Goal: Task Accomplishment & Management: Use online tool/utility

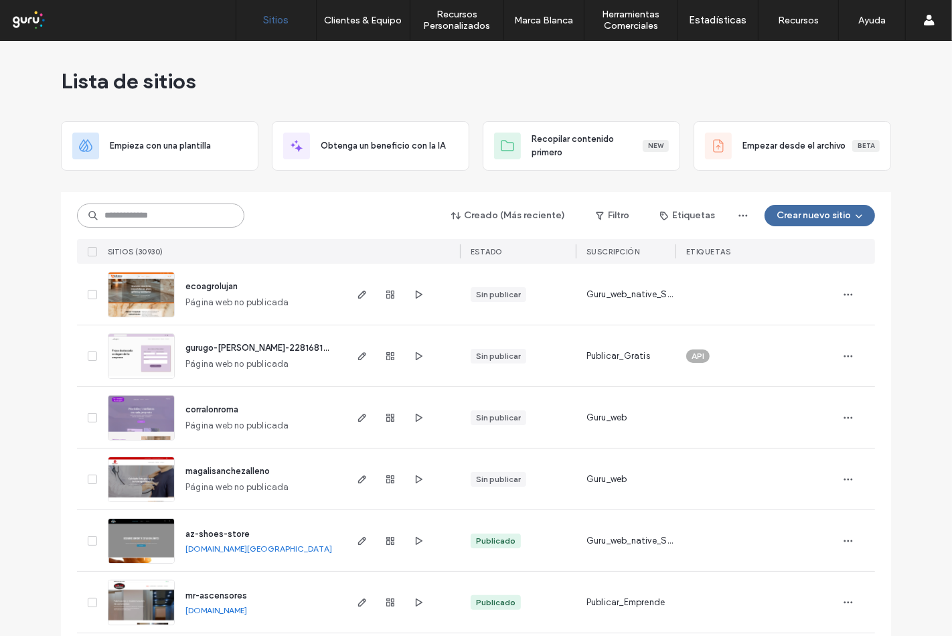
click at [169, 218] on input at bounding box center [160, 216] width 167 height 24
paste input "**********"
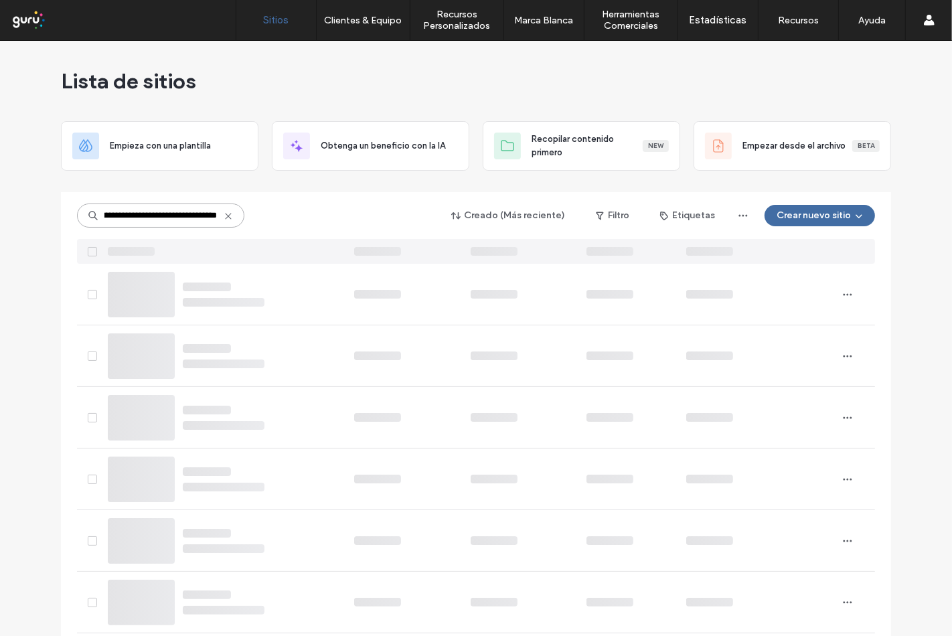
type input "**********"
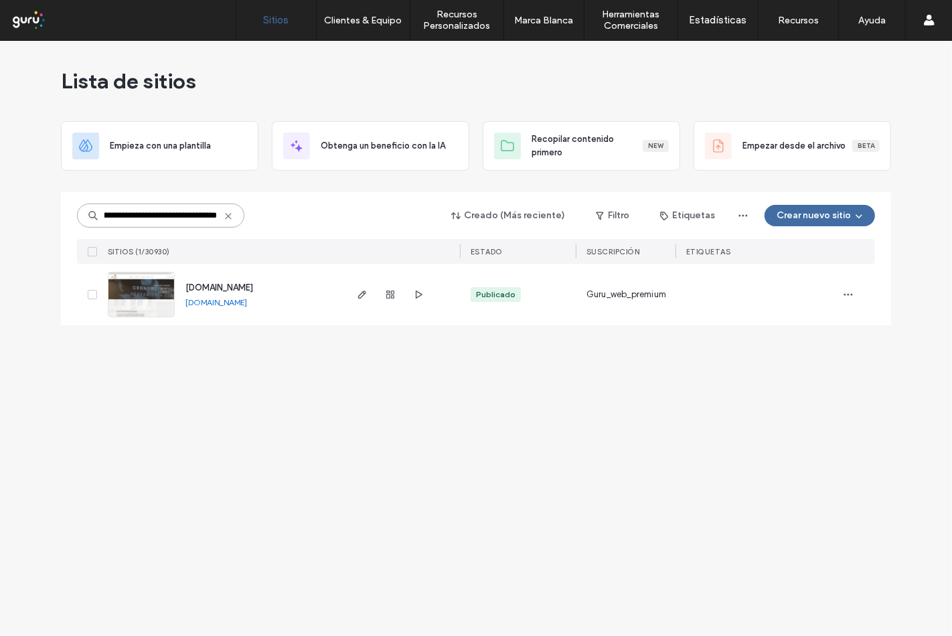
scroll to position [0, 0]
click at [164, 302] on img at bounding box center [142, 318] width 66 height 91
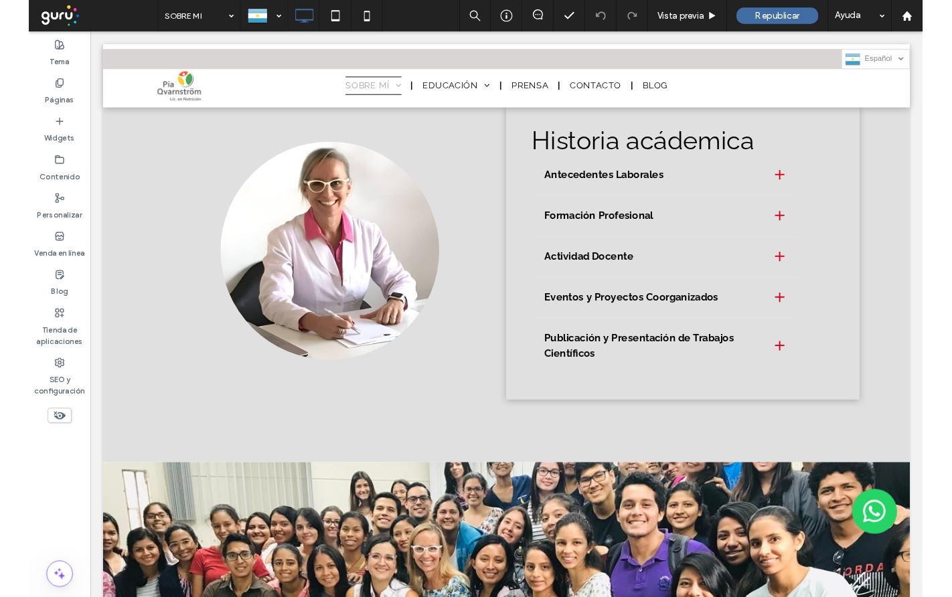
scroll to position [1190, 0]
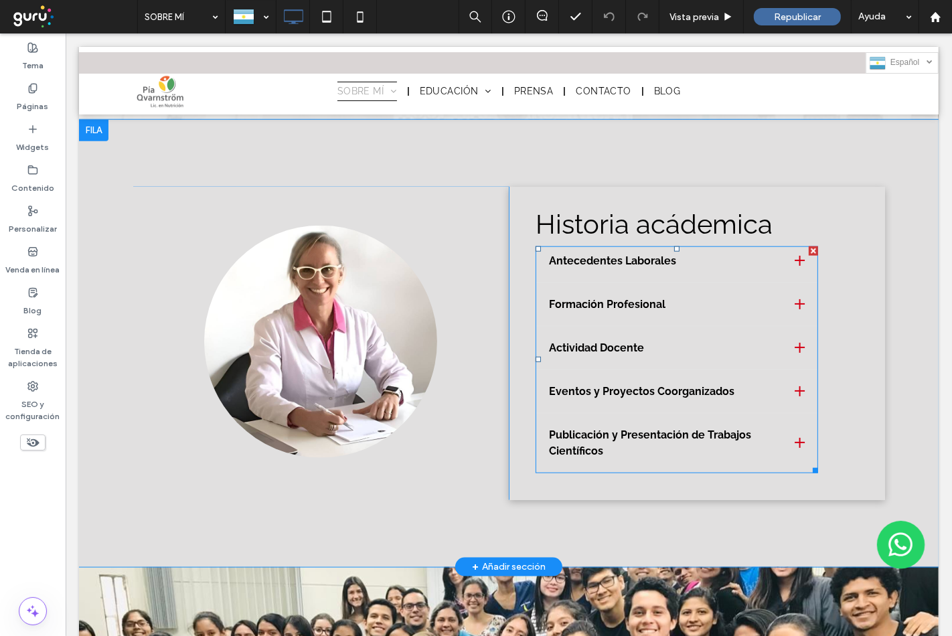
click at [597, 331] on span at bounding box center [676, 359] width 283 height 227
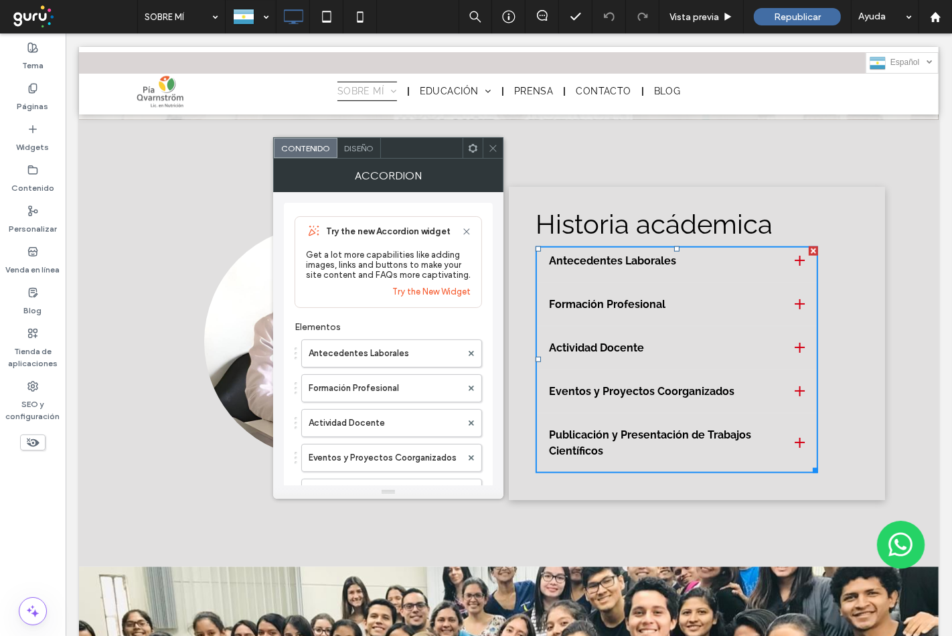
click at [496, 151] on icon at bounding box center [493, 148] width 10 height 10
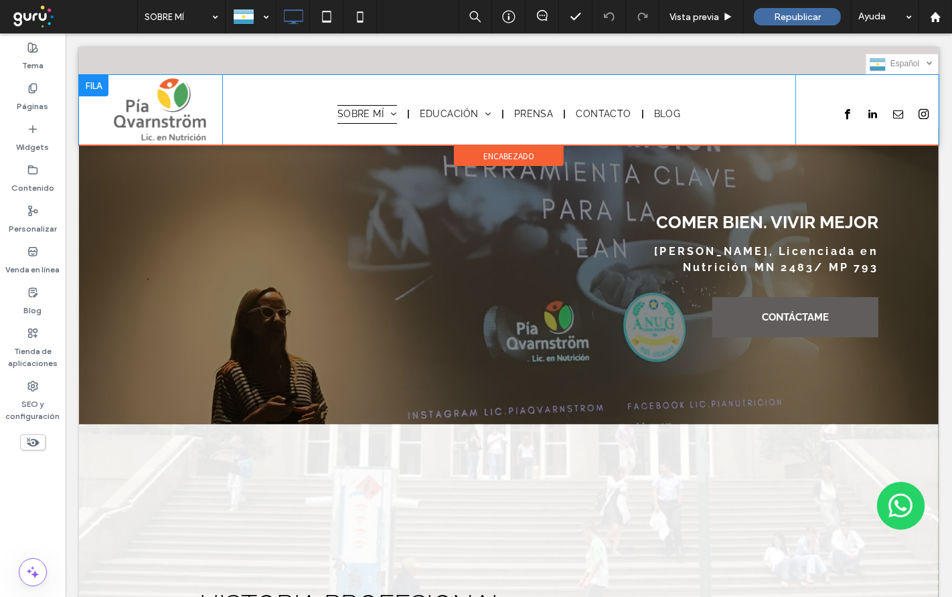
scroll to position [0, 0]
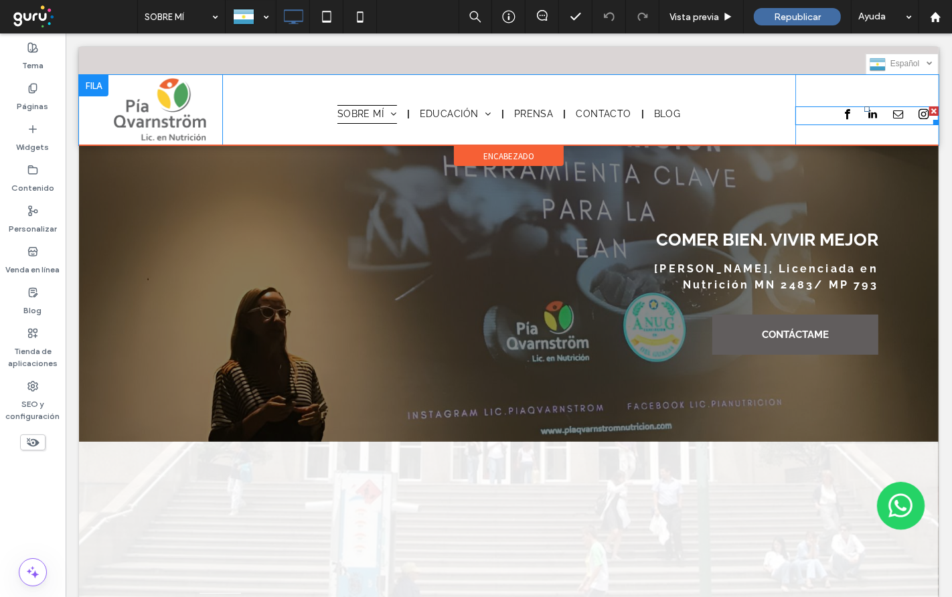
click at [890, 118] on span "email" at bounding box center [897, 113] width 15 height 15
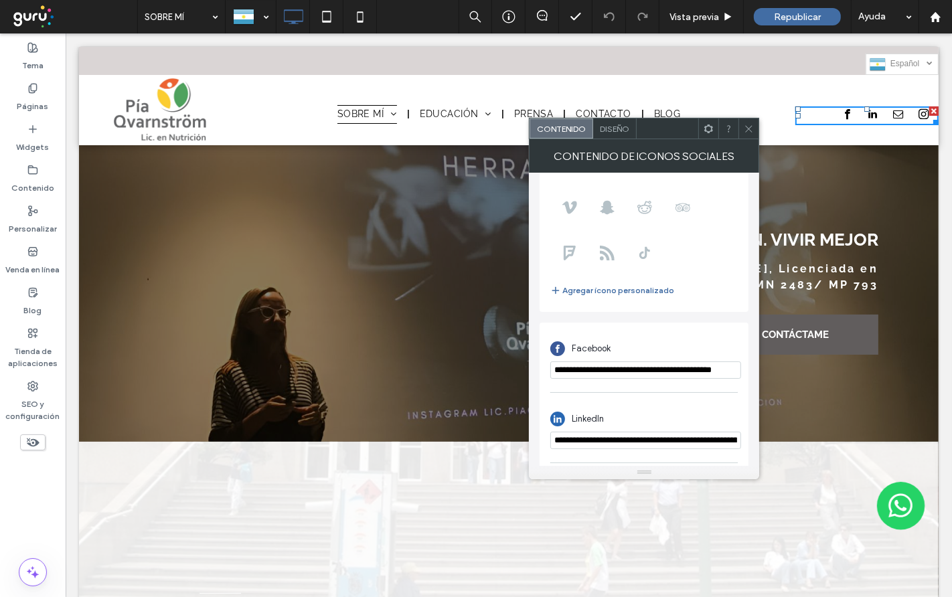
scroll to position [310, 0]
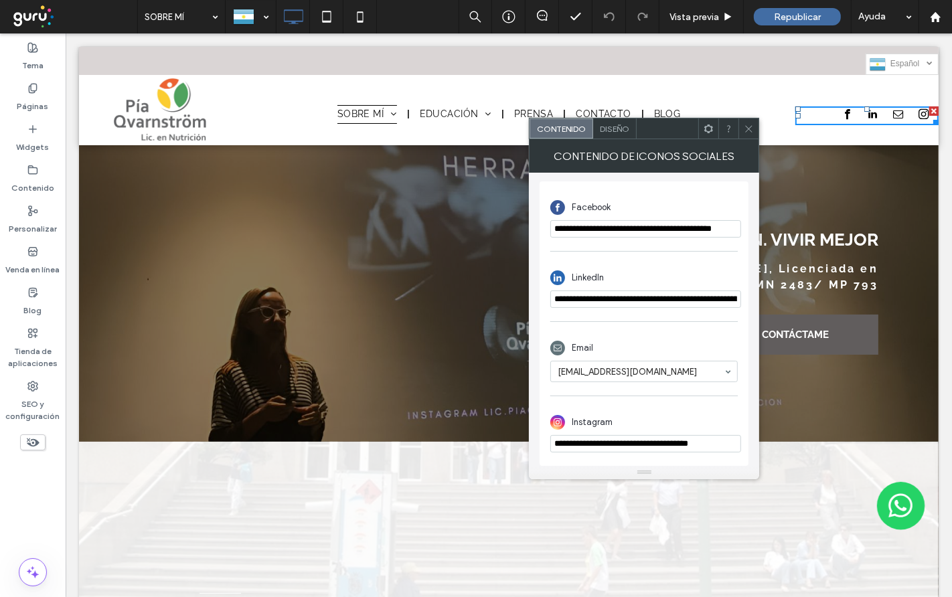
drag, startPoint x: 702, startPoint y: 390, endPoint x: 612, endPoint y: 390, distance: 89.7
click at [701, 374] on input at bounding box center [641, 371] width 166 height 9
drag, startPoint x: 559, startPoint y: 388, endPoint x: 628, endPoint y: 389, distance: 69.0
click at [654, 372] on input at bounding box center [641, 371] width 166 height 9
drag, startPoint x: 699, startPoint y: 368, endPoint x: 578, endPoint y: 372, distance: 121.3
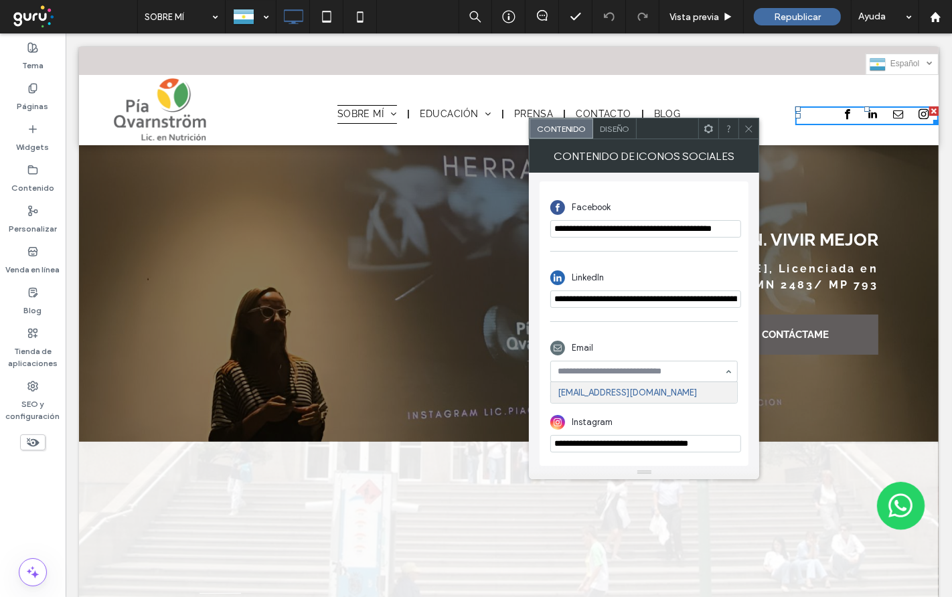
click at [573, 369] on input at bounding box center [641, 371] width 166 height 9
click at [599, 373] on input at bounding box center [641, 371] width 166 height 9
drag, startPoint x: 558, startPoint y: 394, endPoint x: 657, endPoint y: 390, distance: 99.2
click at [684, 369] on input at bounding box center [641, 371] width 166 height 9
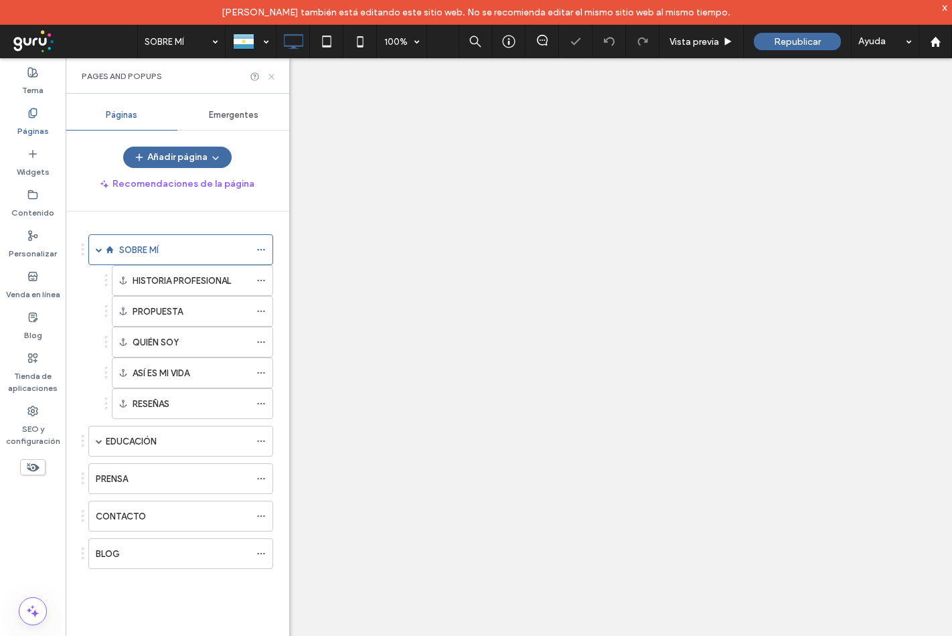
click at [272, 78] on icon at bounding box center [272, 77] width 10 height 10
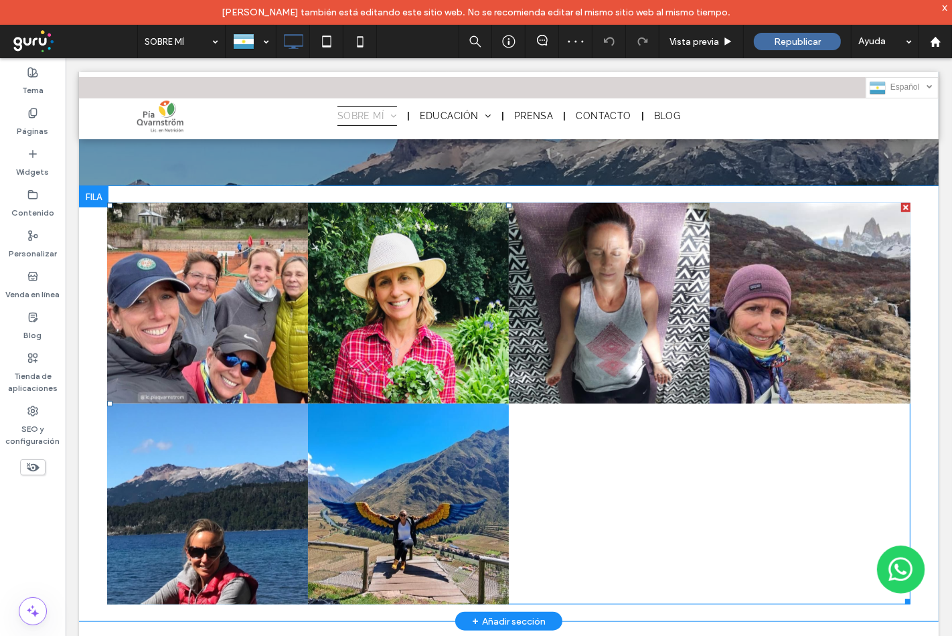
scroll to position [4983, 0]
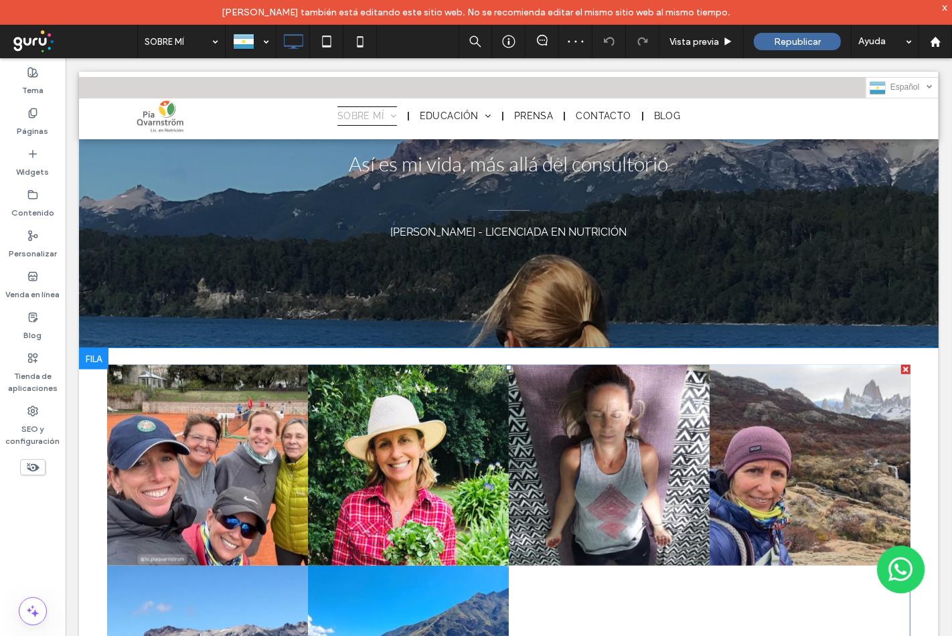
click at [261, 364] on link at bounding box center [206, 464] width 201 height 201
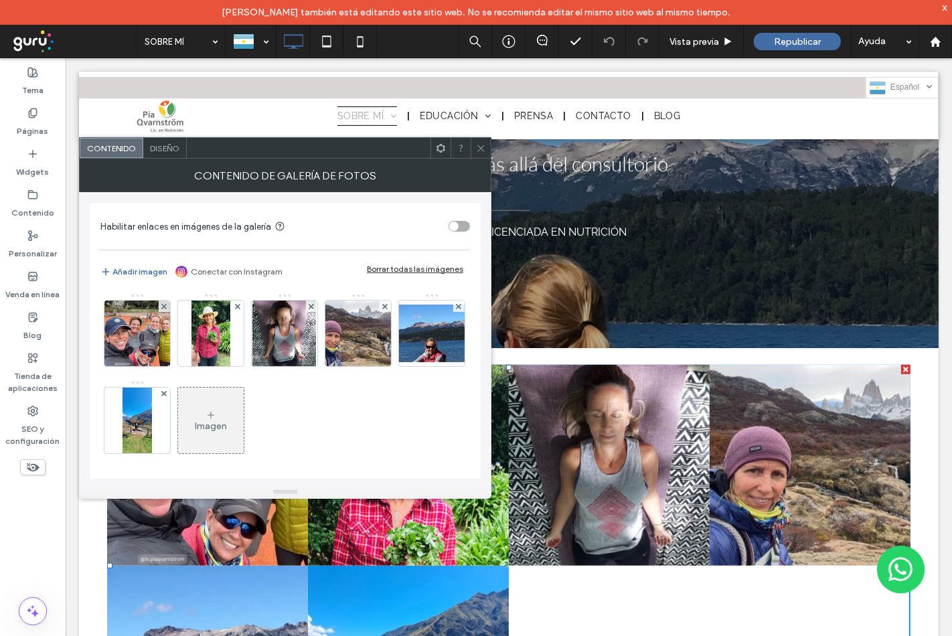
click at [161, 145] on span "Diseño" at bounding box center [164, 148] width 29 height 10
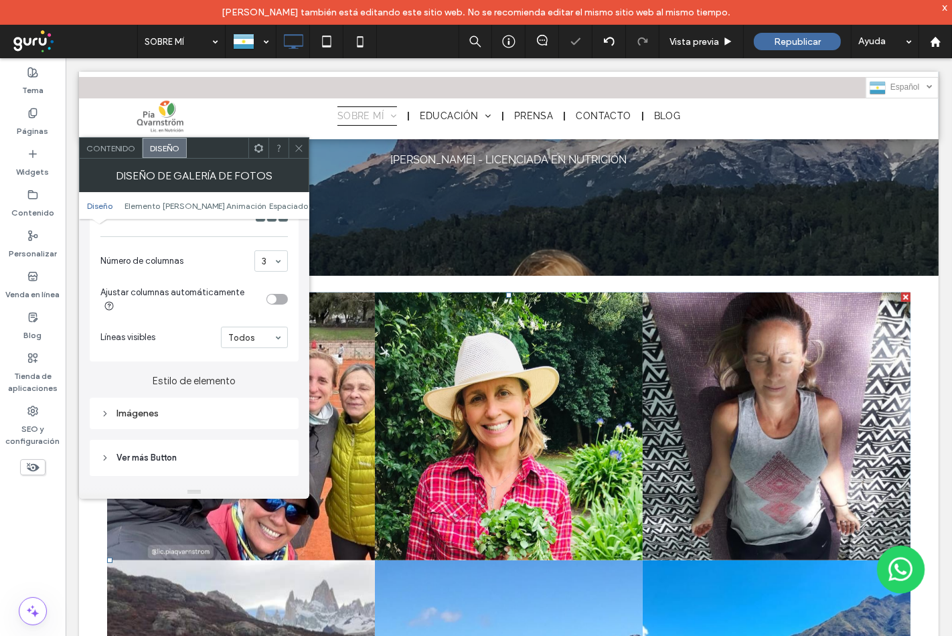
scroll to position [5206, 0]
